Goal: Task Accomplishment & Management: Complete application form

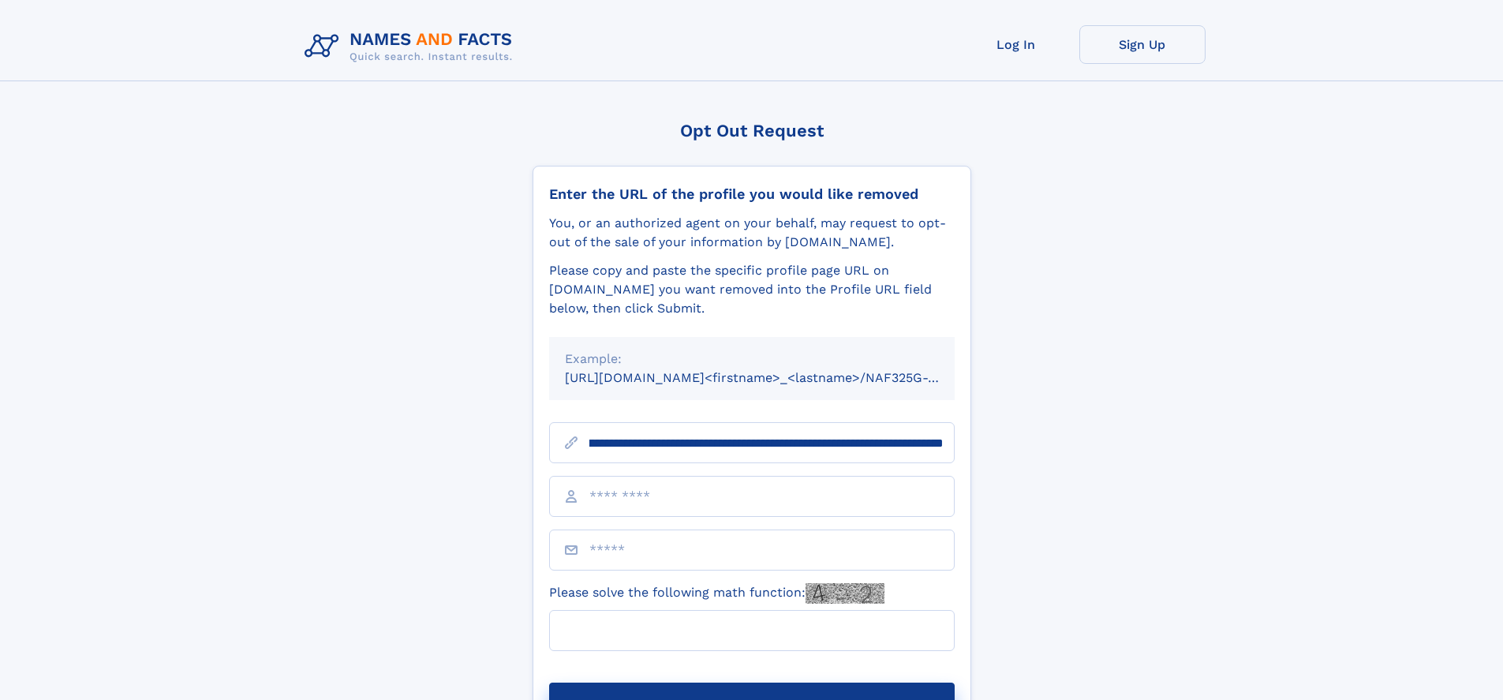
scroll to position [0, 208]
type input "**********"
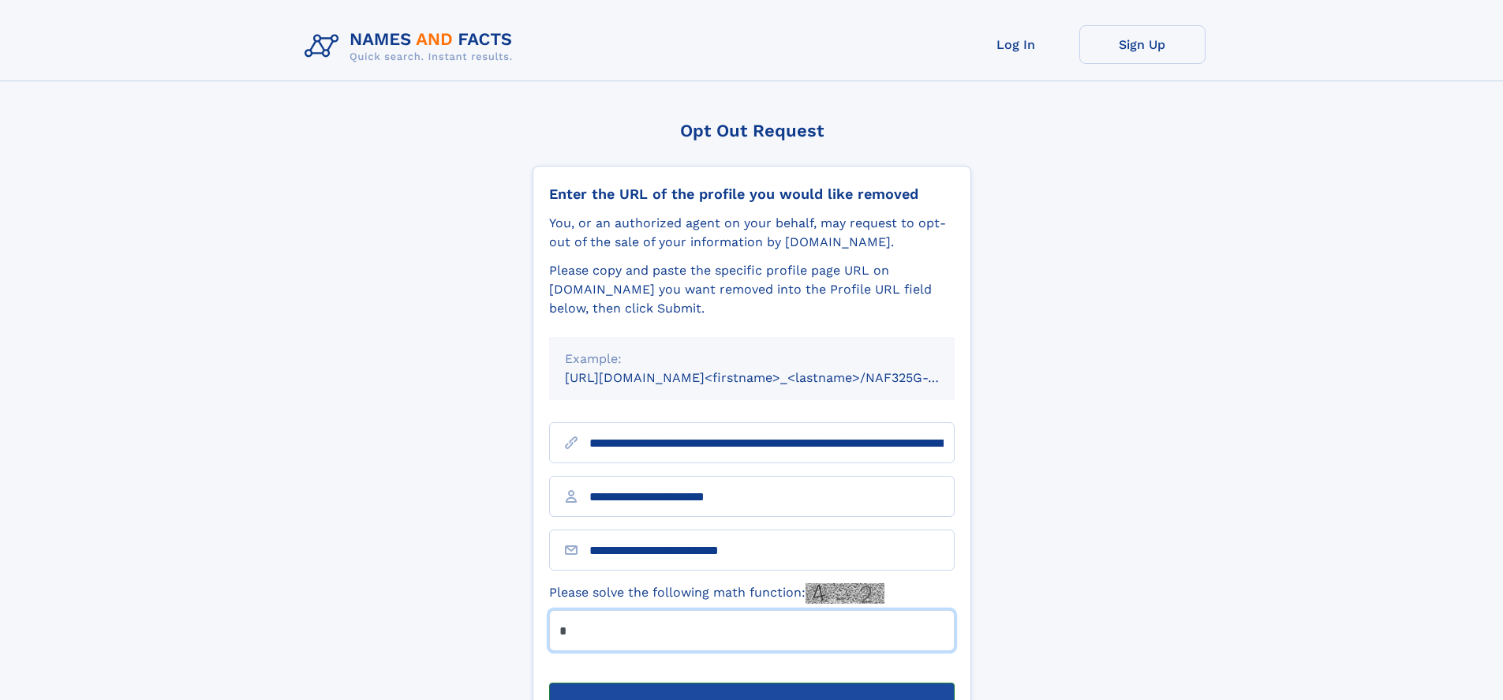
type input "*"
click at [751, 683] on button "Submit Opt Out Request" at bounding box center [752, 708] width 406 height 50
